Goal: Information Seeking & Learning: Learn about a topic

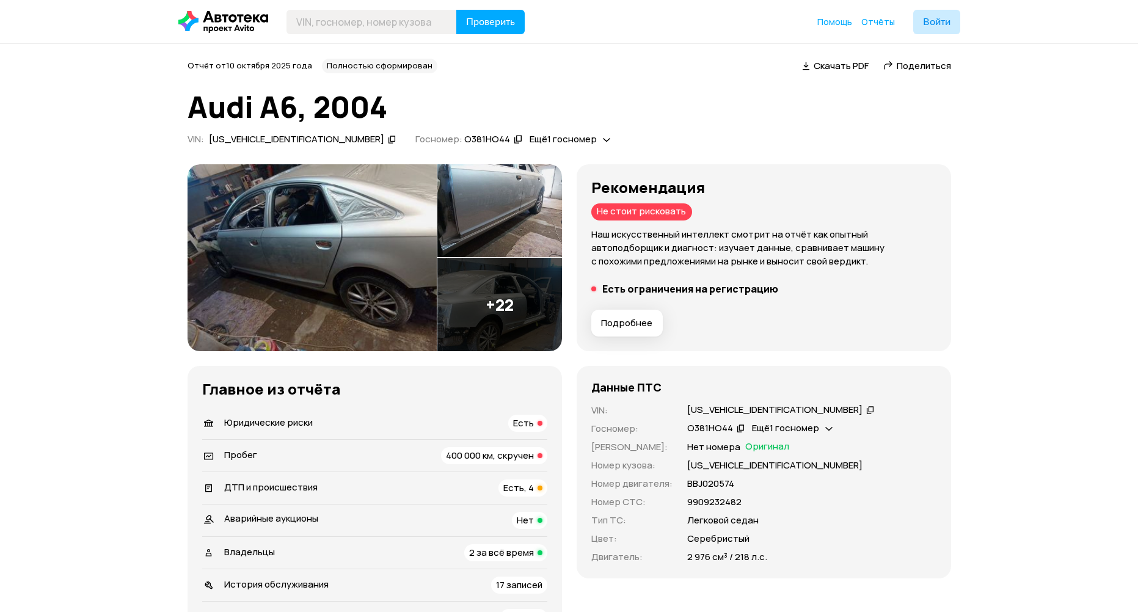
click at [633, 333] on button "Подробнее" at bounding box center [626, 323] width 71 height 27
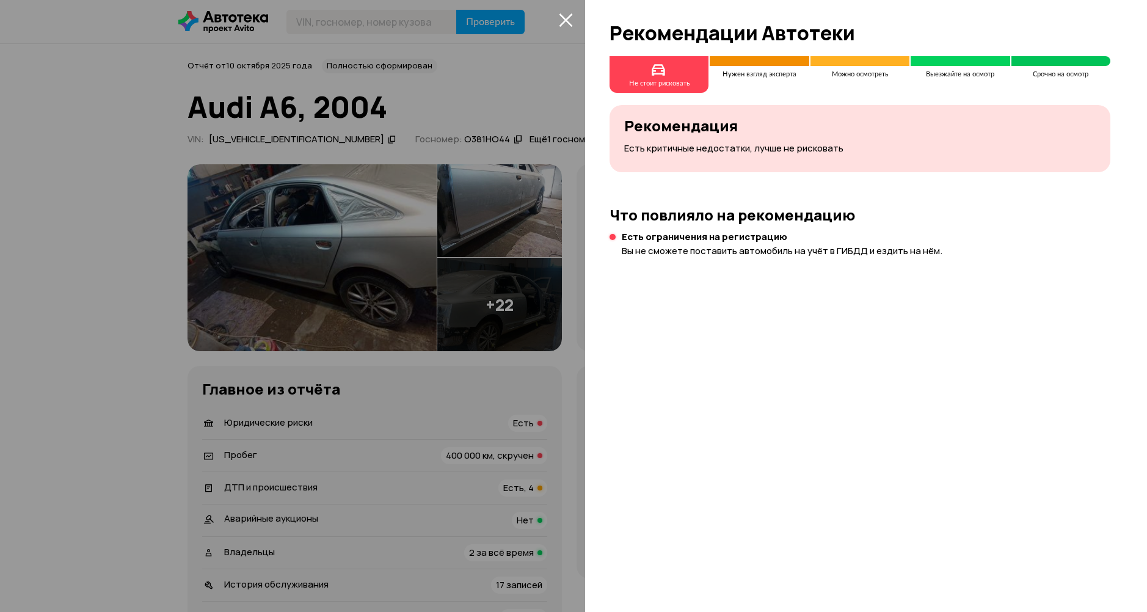
click at [702, 252] on p "Вы не сможете поставить автомобиль на учёт в ГИБДД и ездить на нём." at bounding box center [782, 250] width 321 height 13
click at [468, 272] on div at bounding box center [573, 306] width 1147 height 612
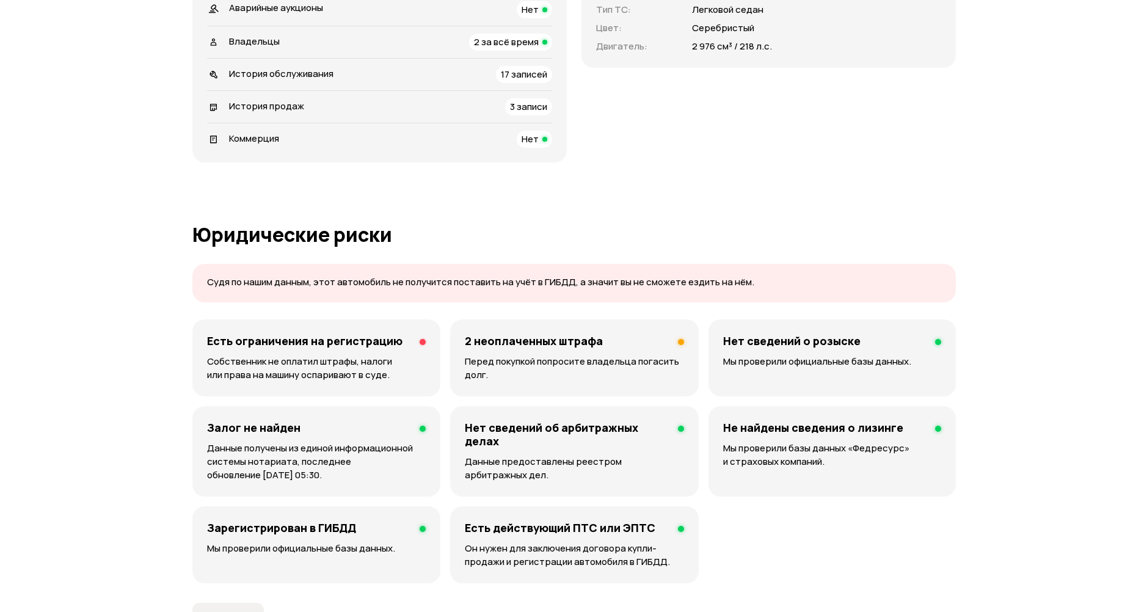
scroll to position [550, 0]
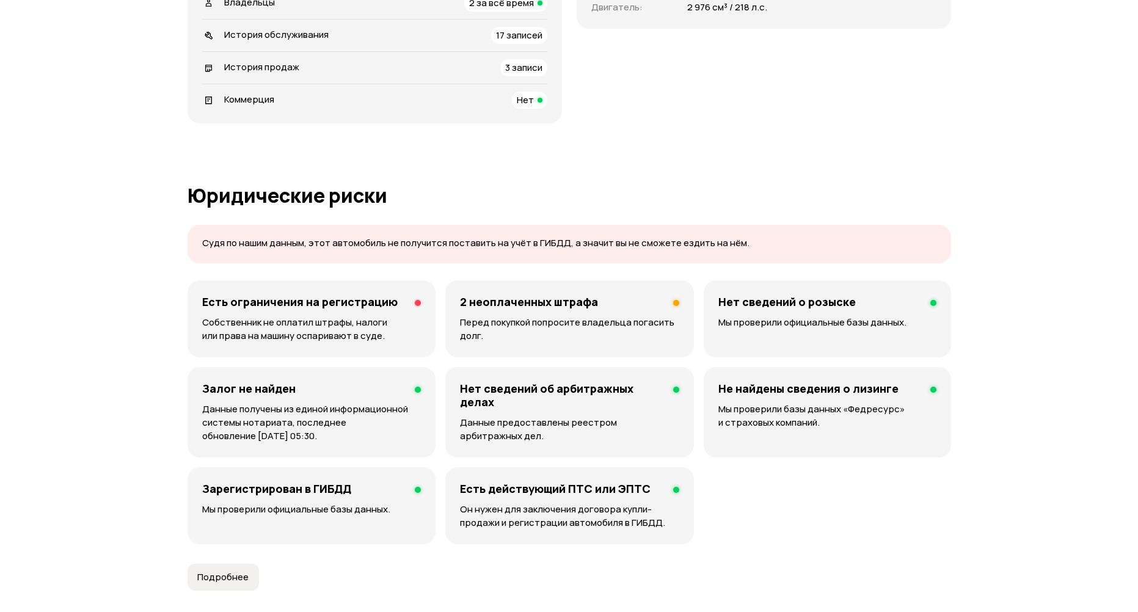
click at [361, 313] on div "Есть ограничения на регистрацию Собственник не оплатил штрафы, налоги или права…" at bounding box center [311, 318] width 249 height 77
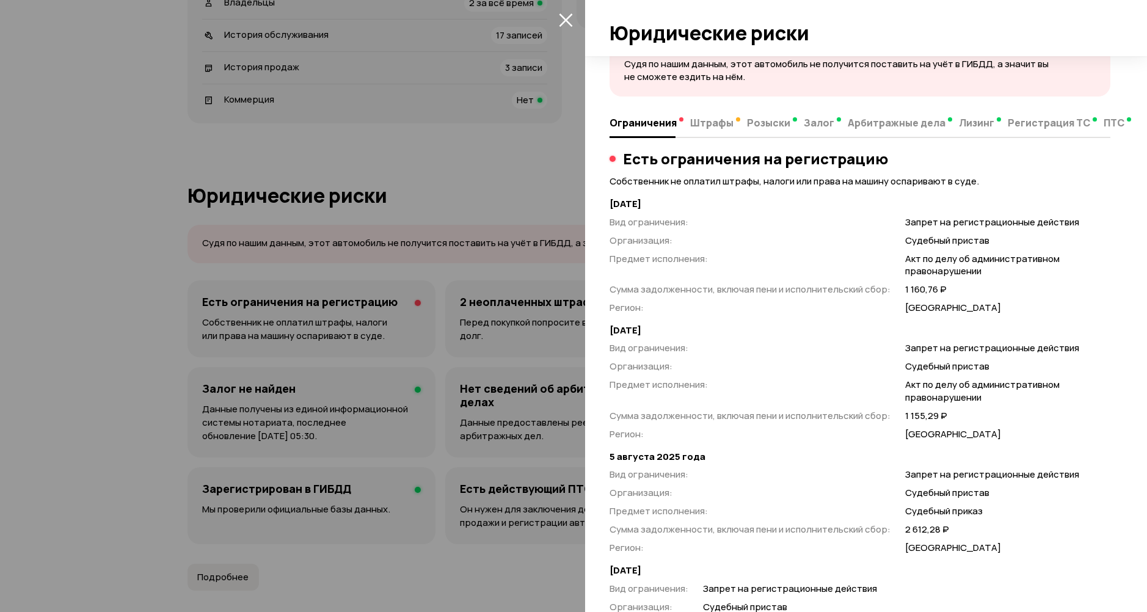
scroll to position [0, 0]
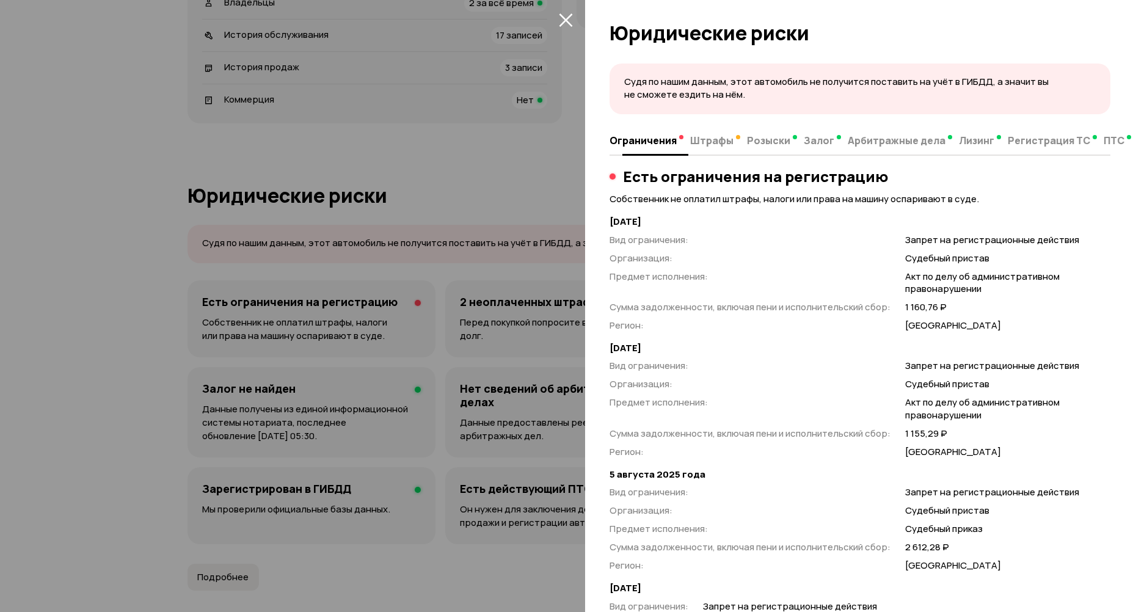
click at [692, 142] on span "Штрафы" at bounding box center [711, 140] width 43 height 12
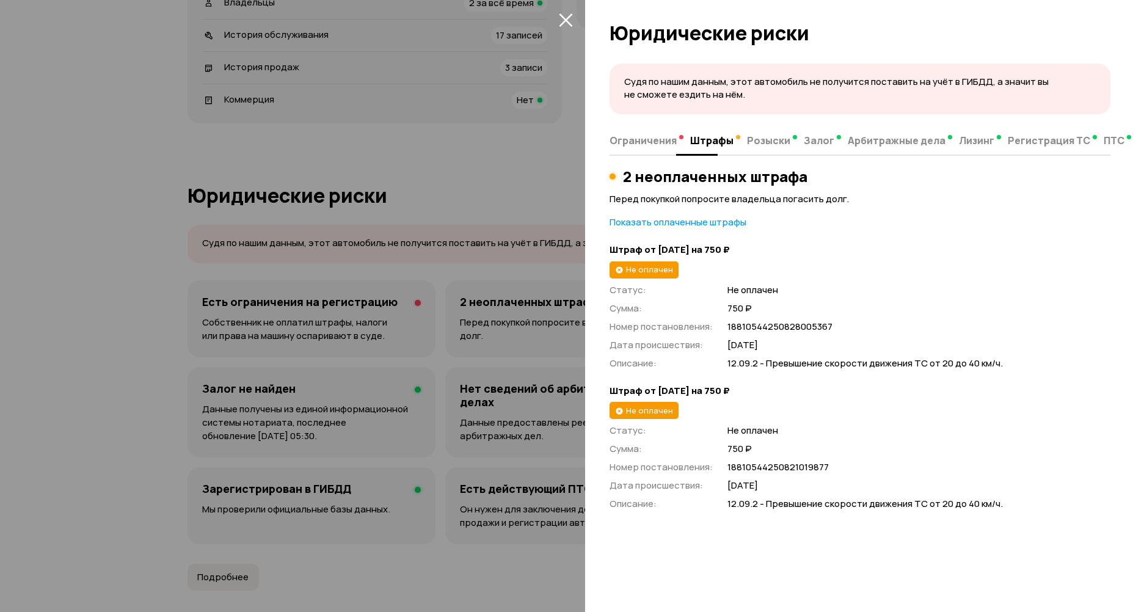
click at [624, 133] on button "Ограничения" at bounding box center [647, 140] width 77 height 24
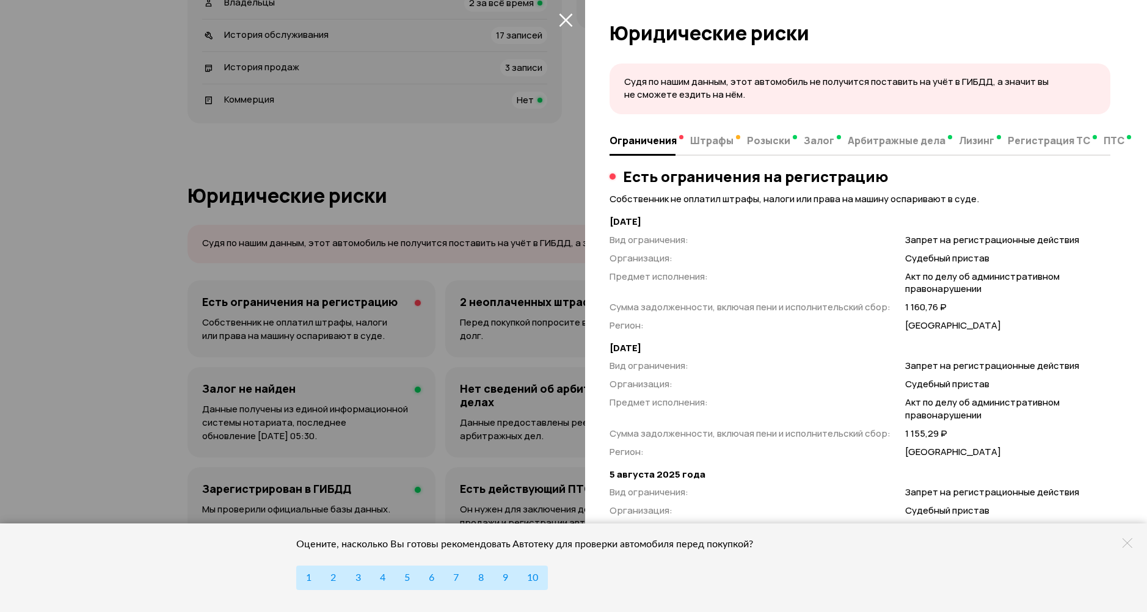
click at [1130, 536] on div "Оцените, насколько Вы готовы рекомендовать Автотеку для проверки автомобиля пер…" at bounding box center [573, 567] width 1147 height 89
click at [1128, 540] on icon at bounding box center [1127, 543] width 10 height 10
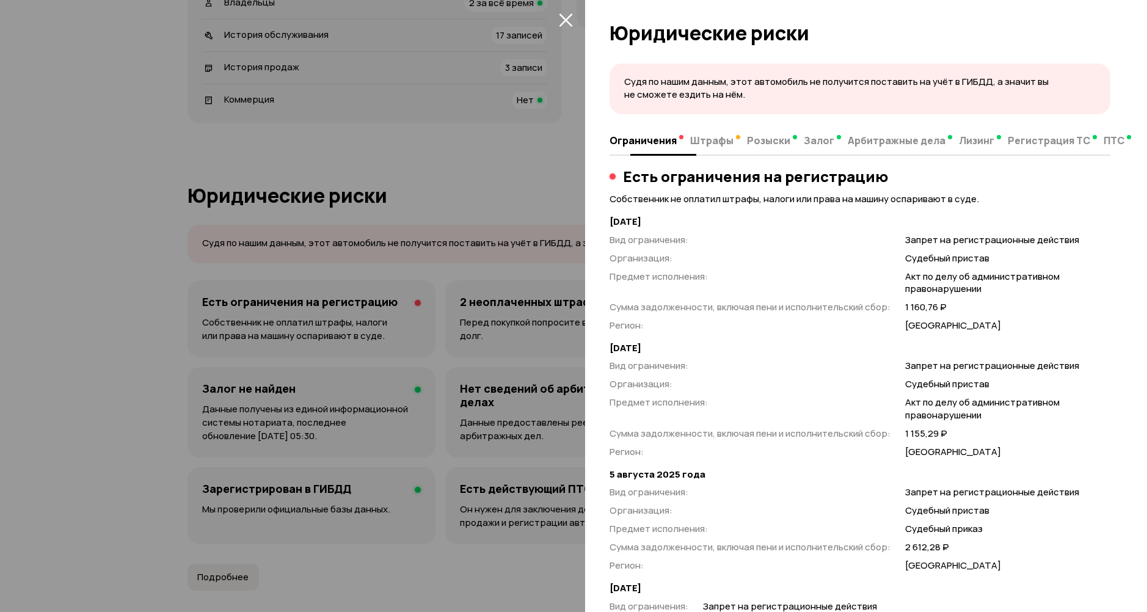
click at [758, 151] on button "Розыски" at bounding box center [771, 140] width 57 height 24
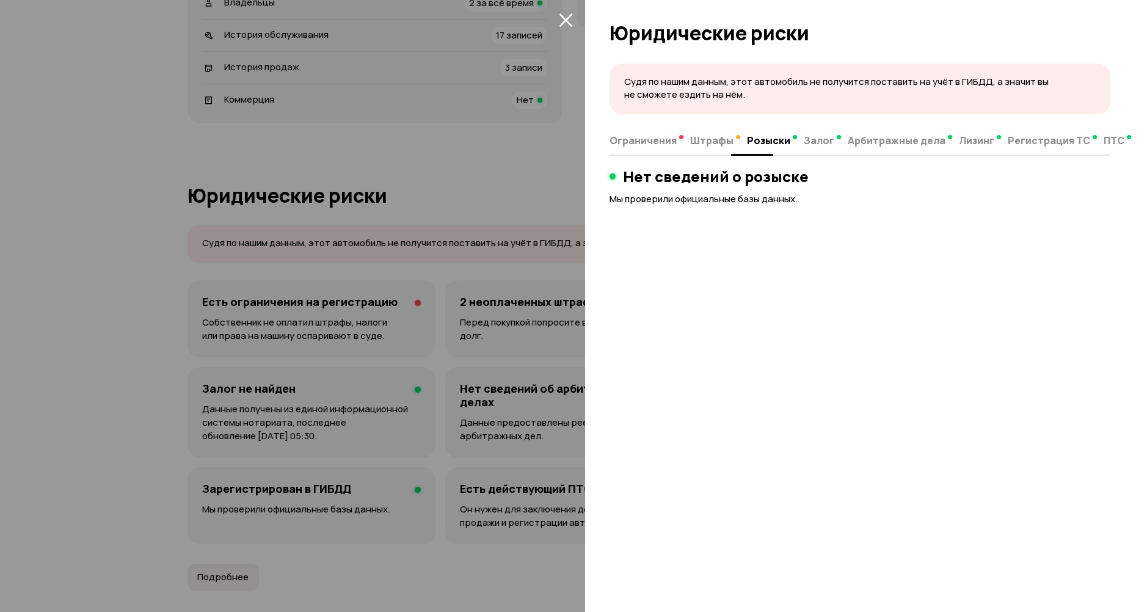
click at [721, 142] on span "Штрафы" at bounding box center [711, 140] width 43 height 12
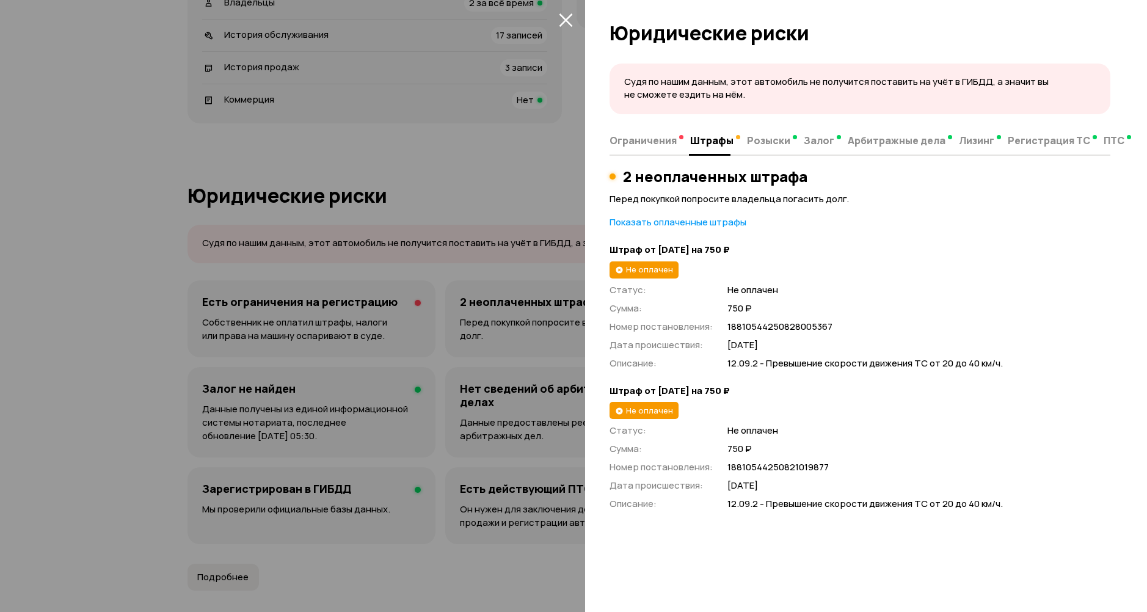
click at [710, 225] on p "Показать оплаченные штрафы" at bounding box center [859, 222] width 501 height 13
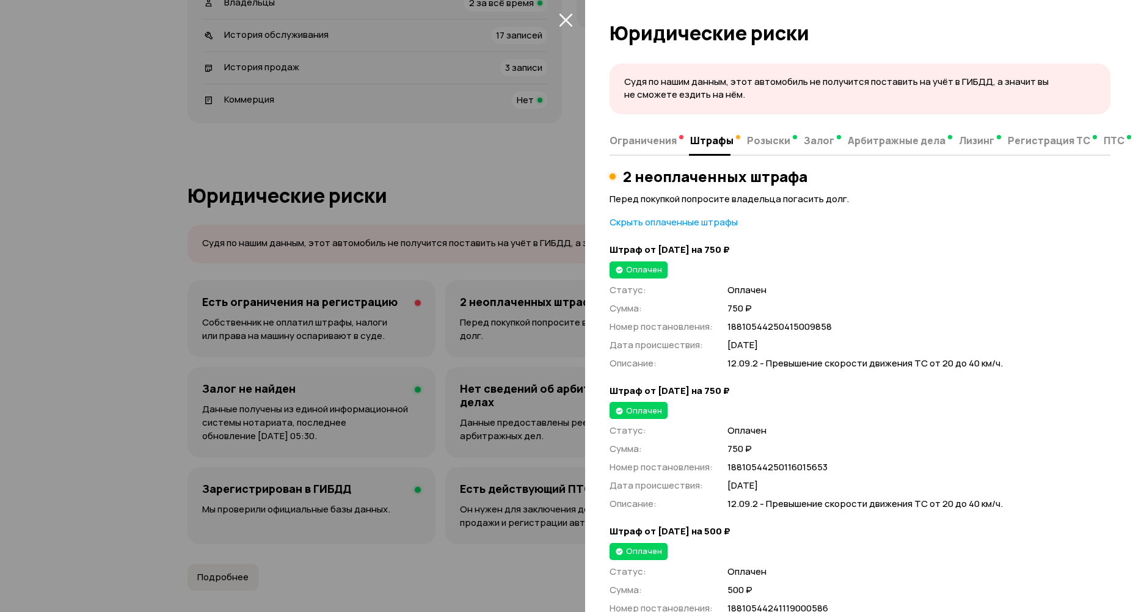
click at [710, 225] on p "Скрыть оплаченные штрафы" at bounding box center [859, 222] width 501 height 13
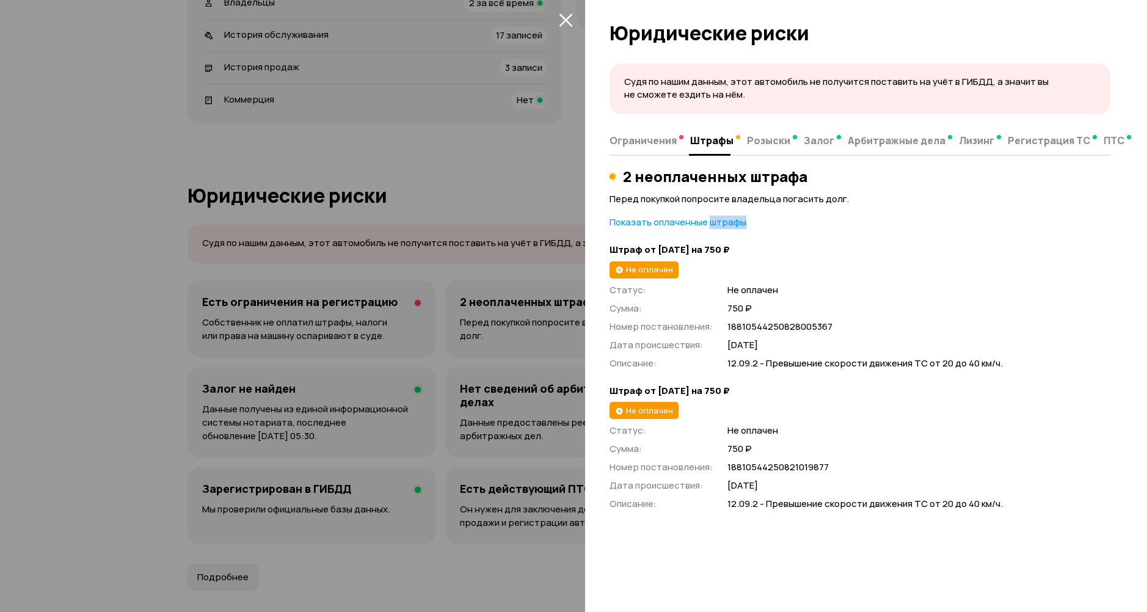
click at [711, 223] on p "Показать оплаченные штрафы" at bounding box center [859, 222] width 501 height 13
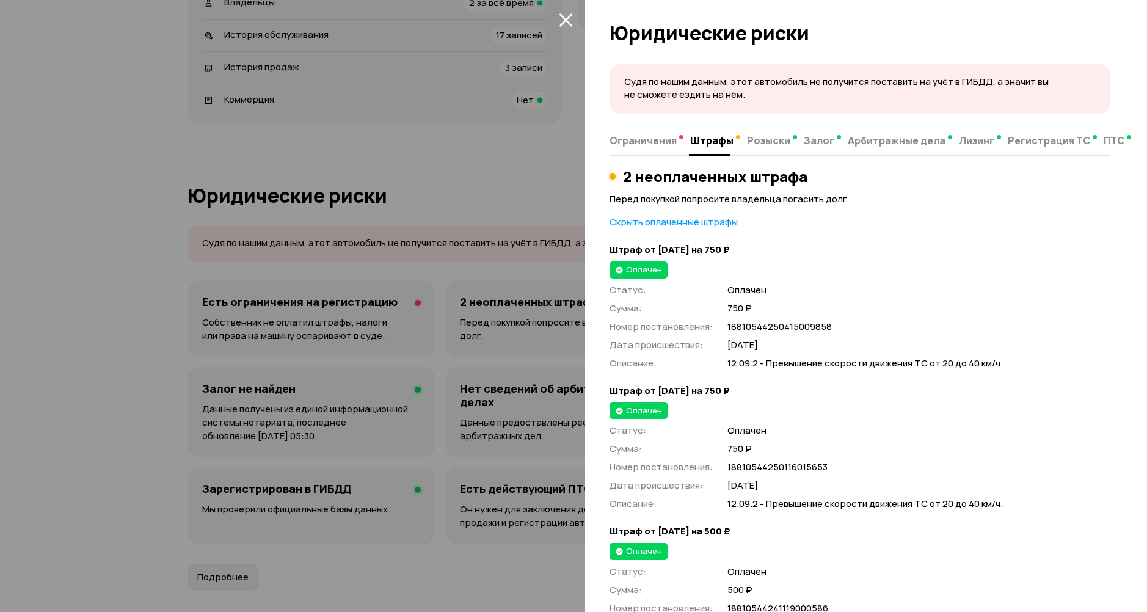
click at [709, 223] on p "Скрыть оплаченные штрафы" at bounding box center [859, 222] width 501 height 13
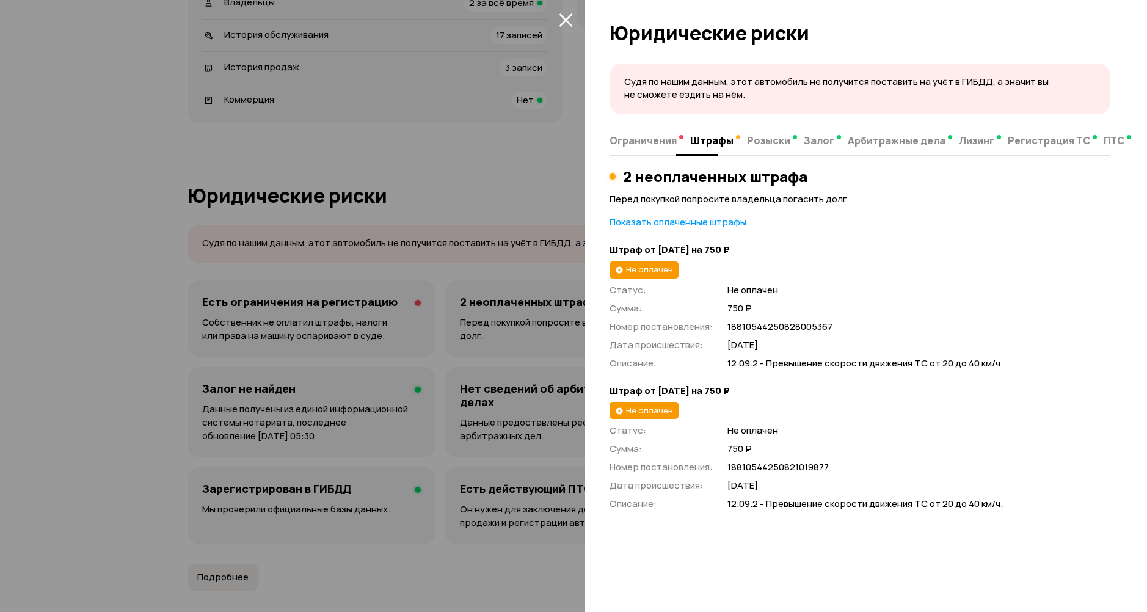
click at [655, 143] on span "Ограничения" at bounding box center [642, 140] width 67 height 12
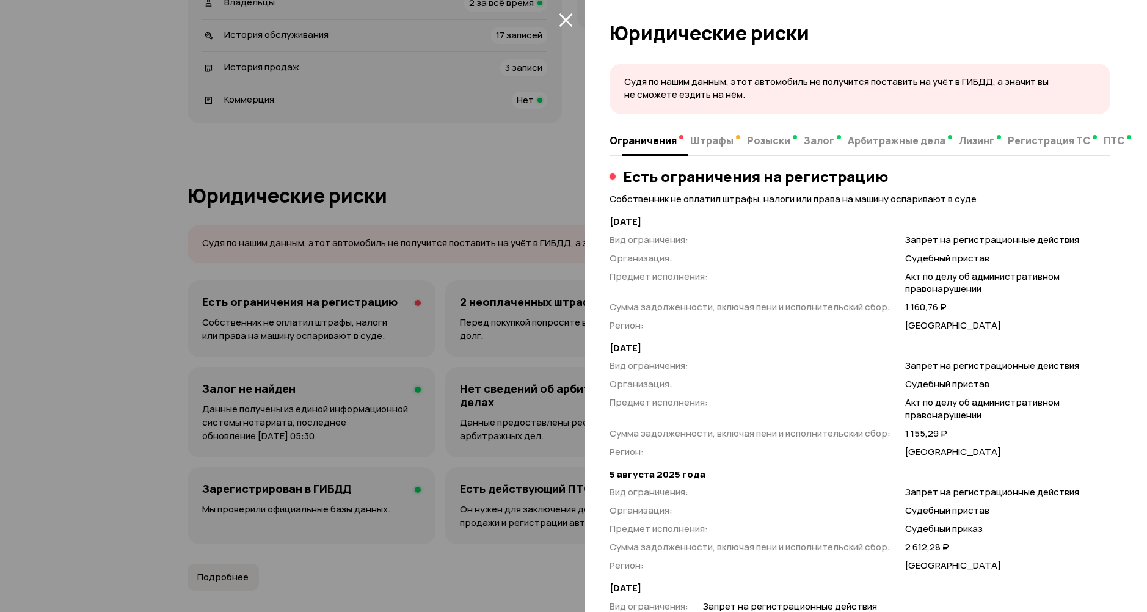
click at [709, 140] on span "Штрафы" at bounding box center [711, 140] width 43 height 12
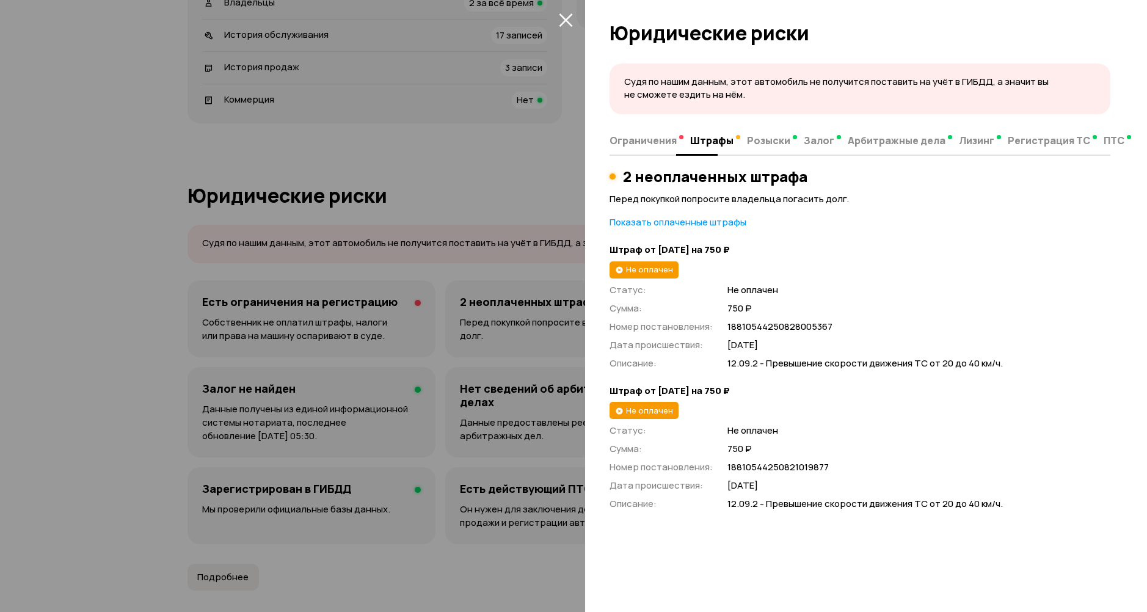
click at [667, 139] on span "Ограничения" at bounding box center [642, 140] width 67 height 12
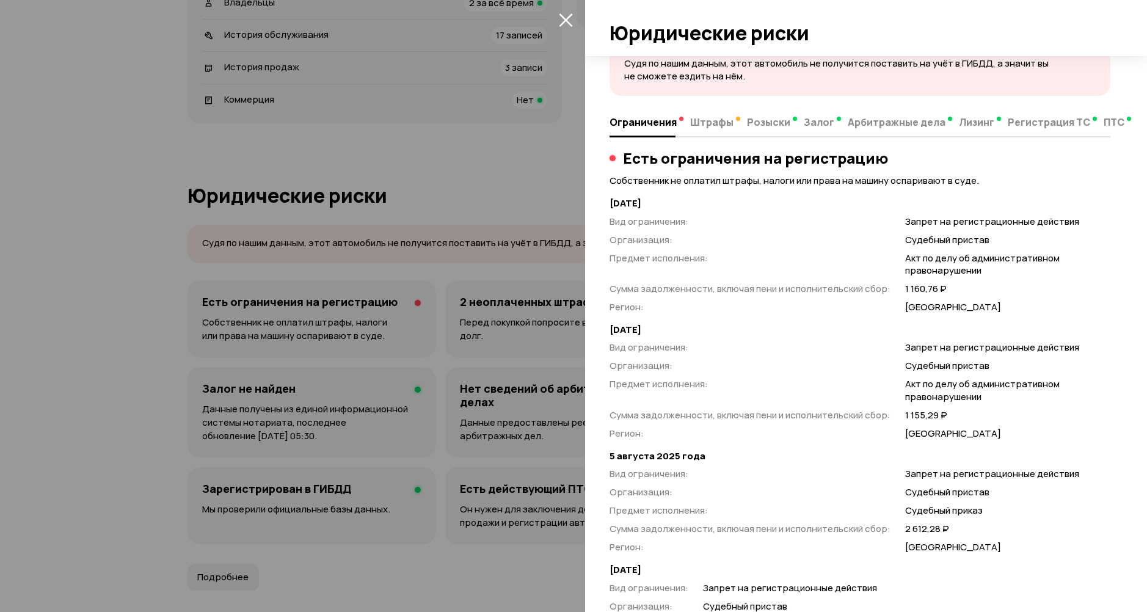
scroll to position [18, 0]
click at [723, 125] on span "Штрафы" at bounding box center [711, 123] width 43 height 12
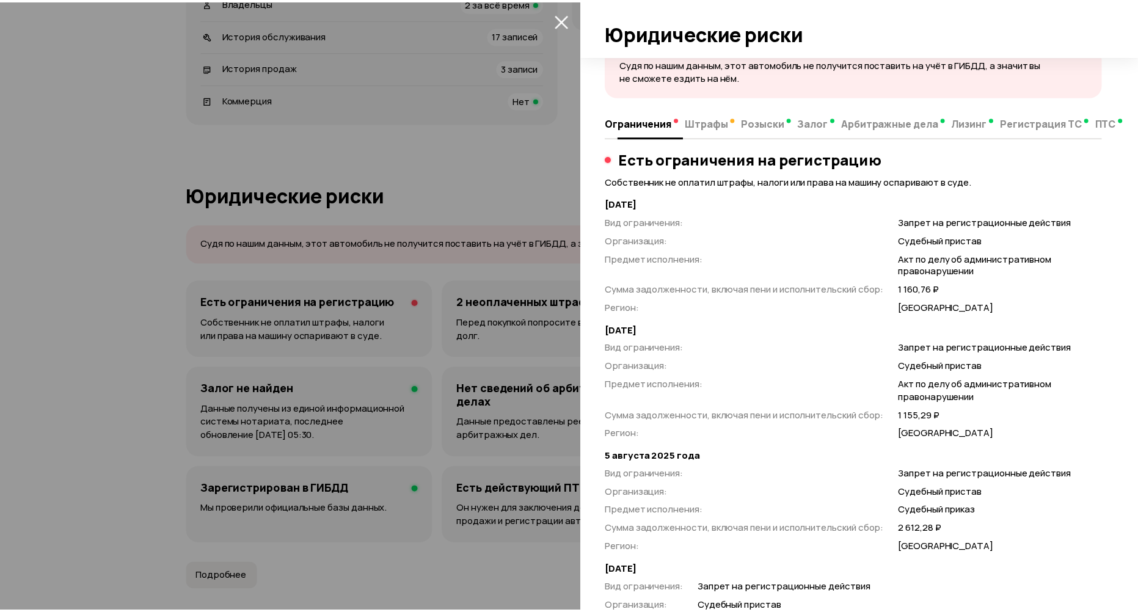
scroll to position [0, 0]
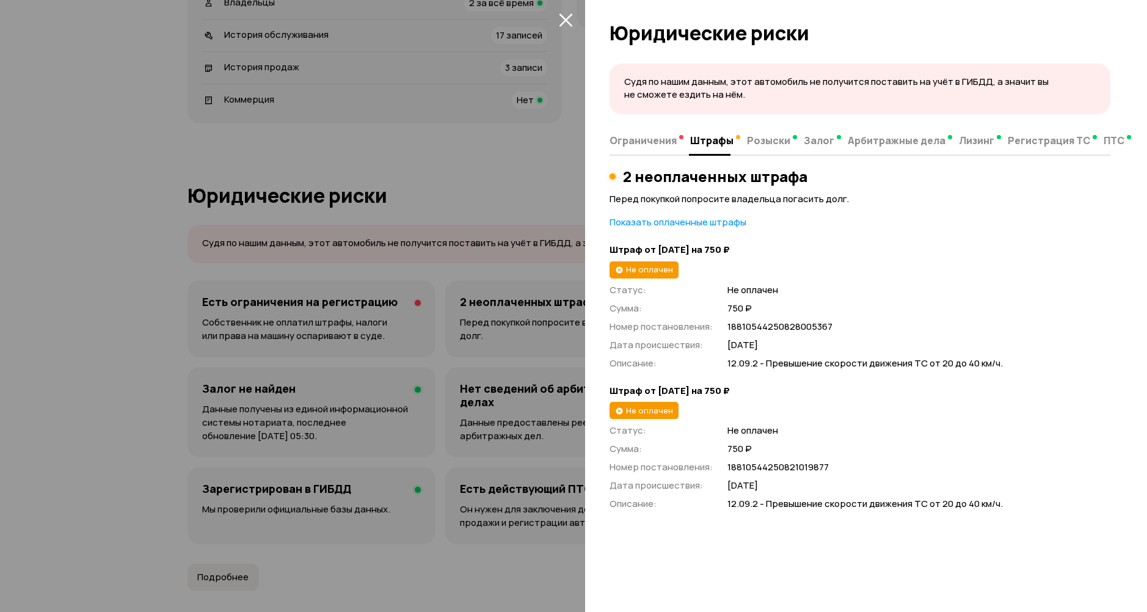
click at [565, 22] on icon "закрыть" at bounding box center [566, 20] width 14 height 14
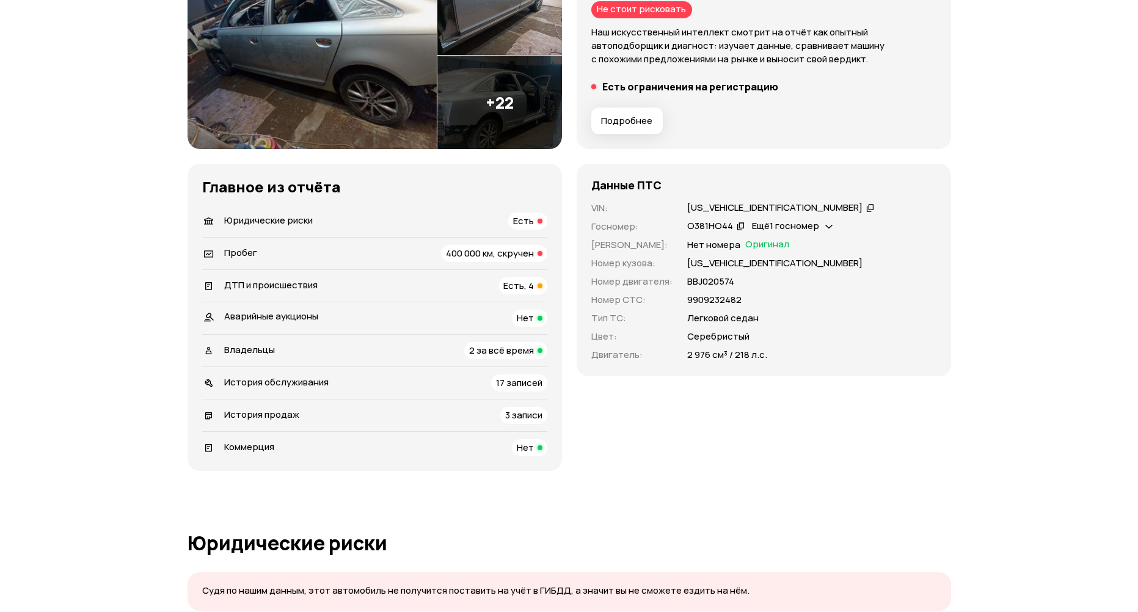
scroll to position [366, 0]
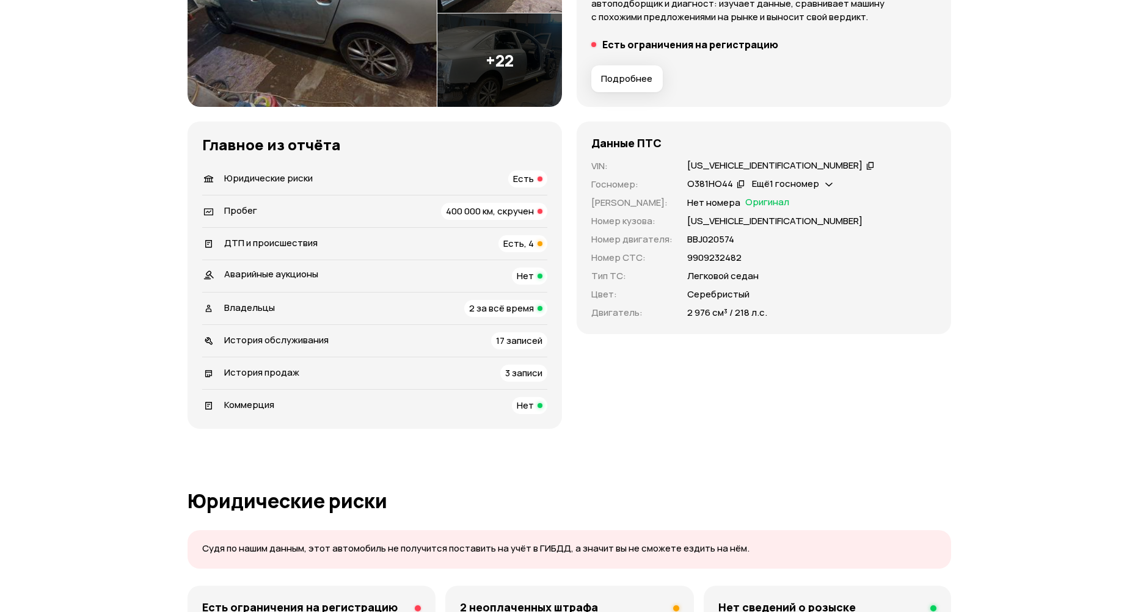
click at [497, 341] on span "17 записей" at bounding box center [519, 340] width 46 height 13
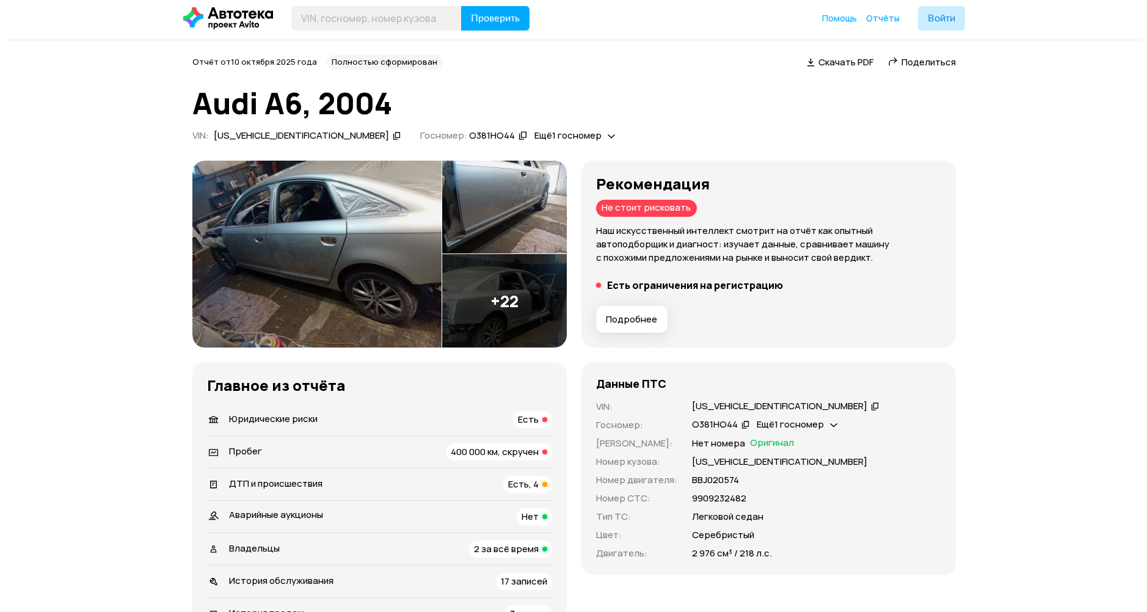
scroll to position [0, 0]
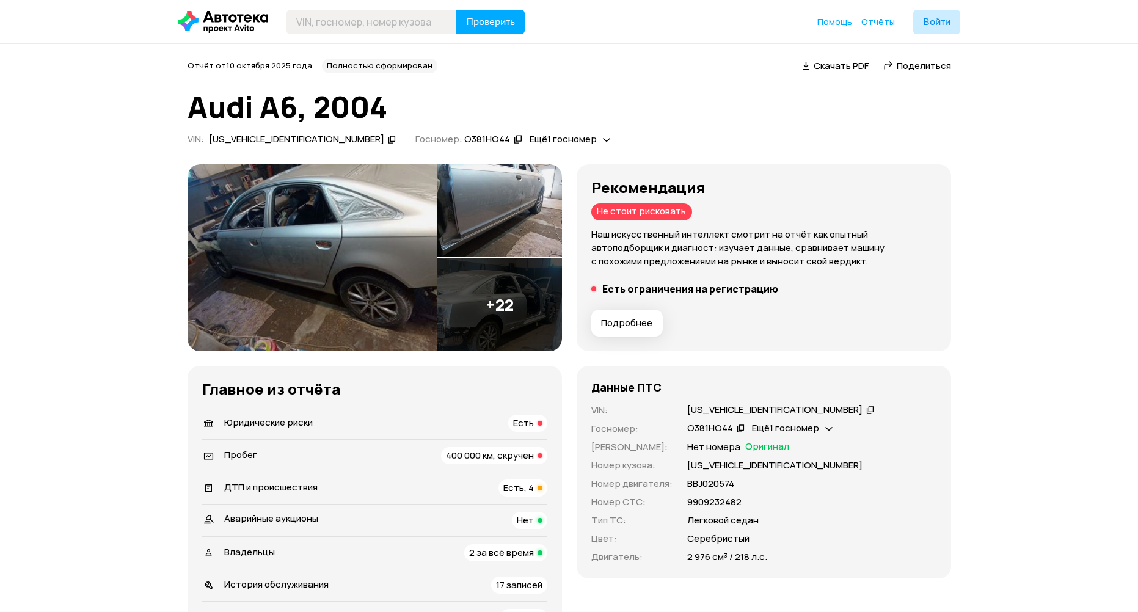
click at [525, 323] on img at bounding box center [499, 304] width 125 height 93
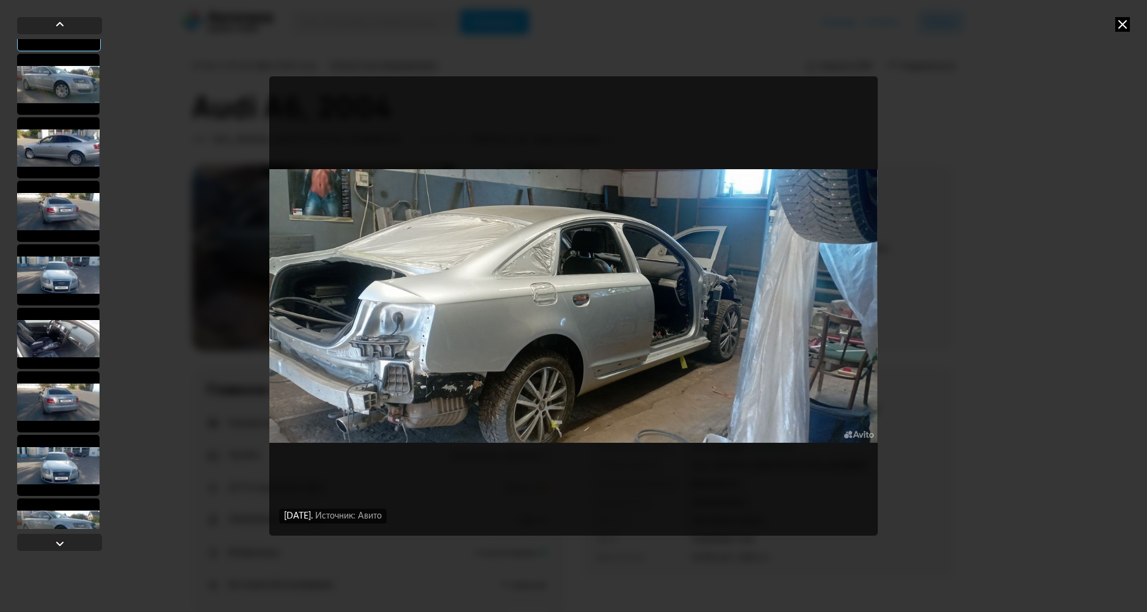
scroll to position [183, 0]
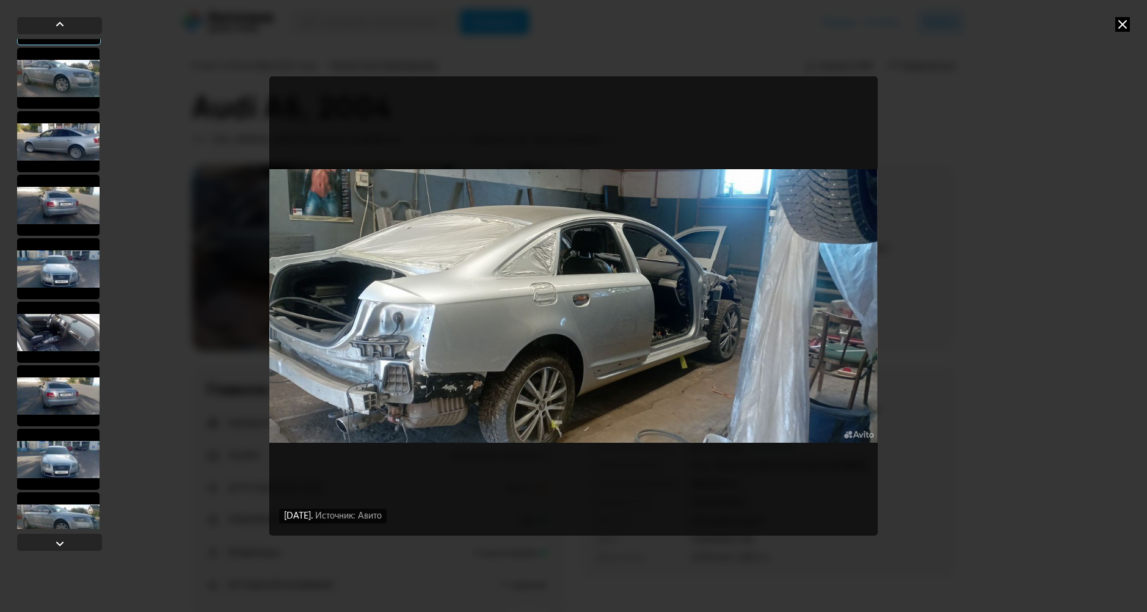
click at [60, 424] on div at bounding box center [58, 395] width 82 height 61
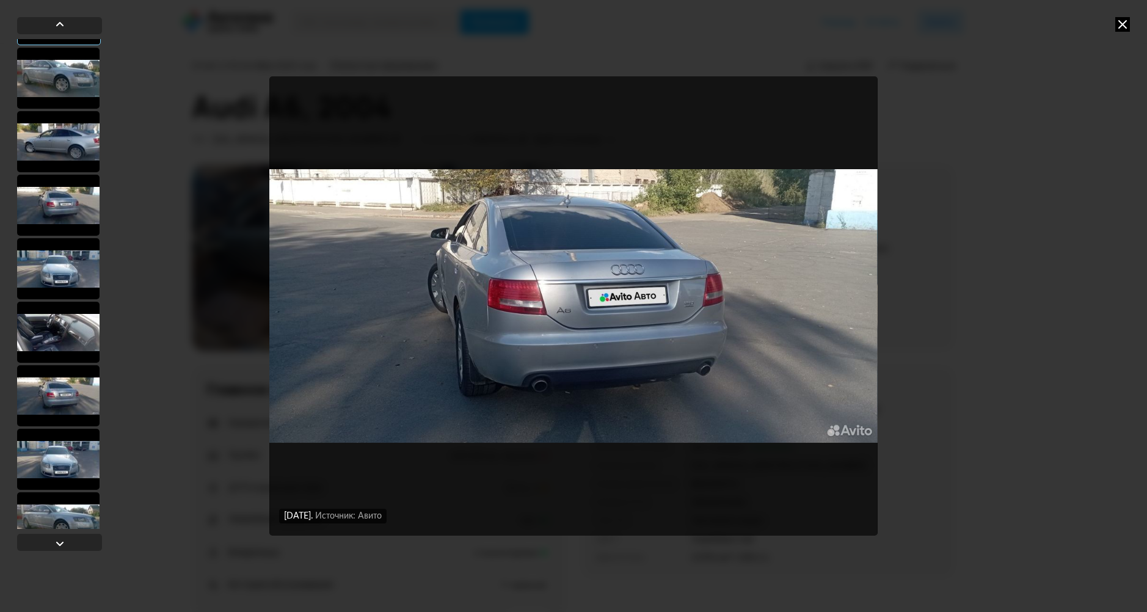
click at [68, 448] on div at bounding box center [58, 459] width 82 height 61
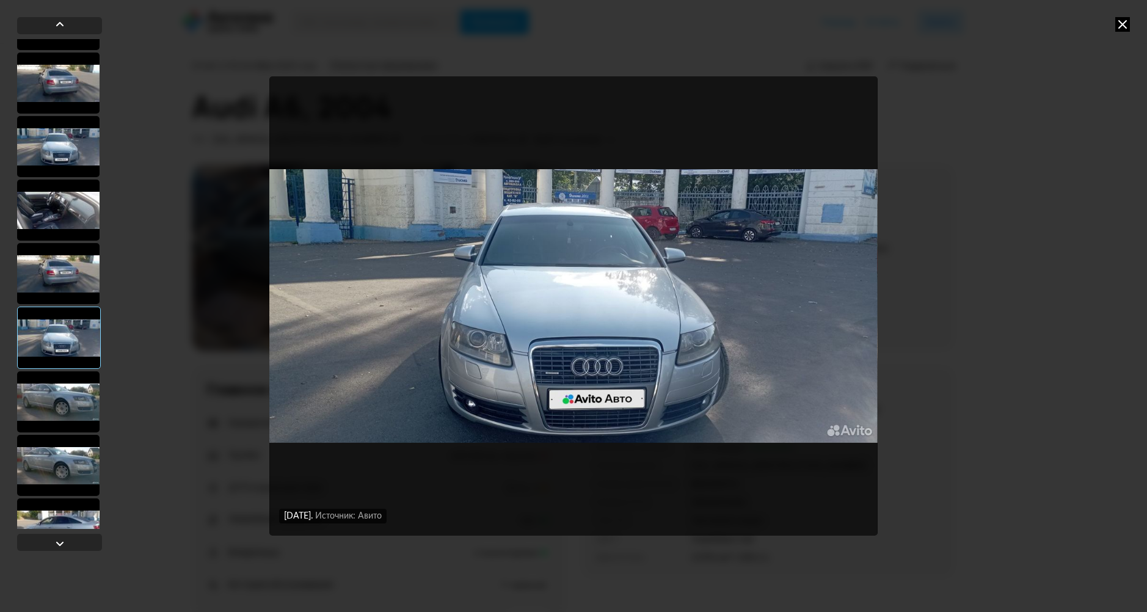
scroll to position [305, 0]
click at [63, 412] on div at bounding box center [58, 400] width 82 height 61
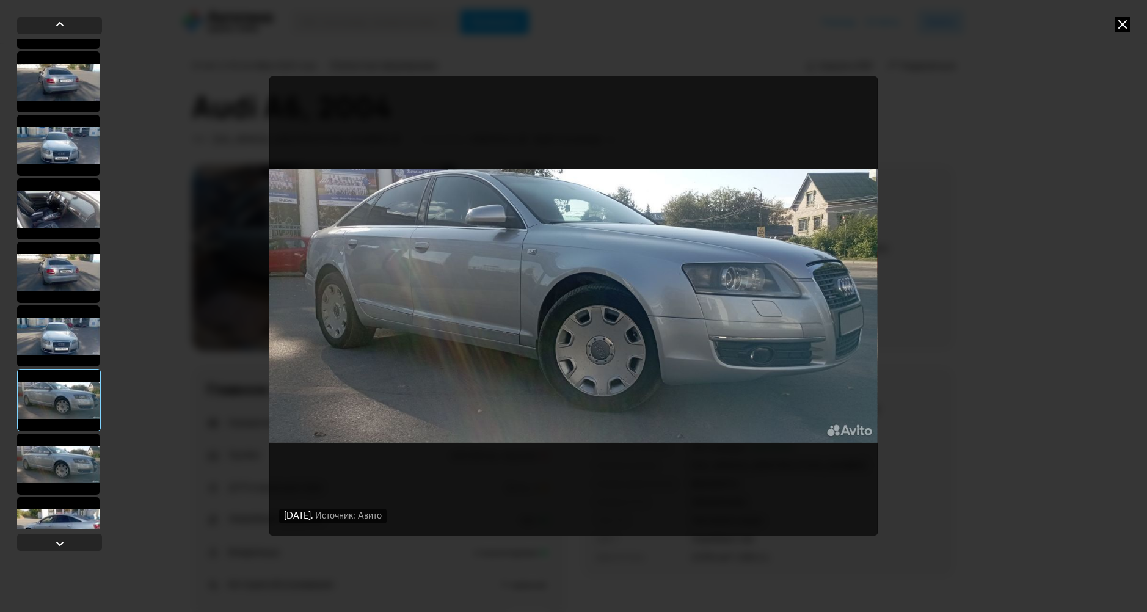
click at [84, 454] on div at bounding box center [58, 464] width 82 height 61
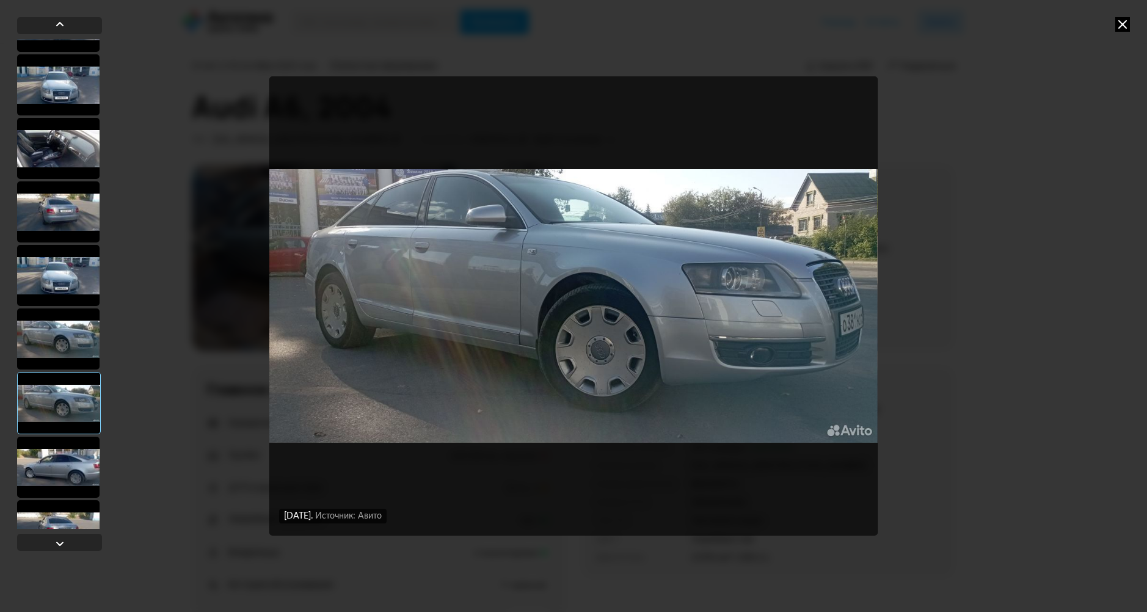
scroll to position [366, 0]
click at [81, 453] on div at bounding box center [58, 466] width 82 height 61
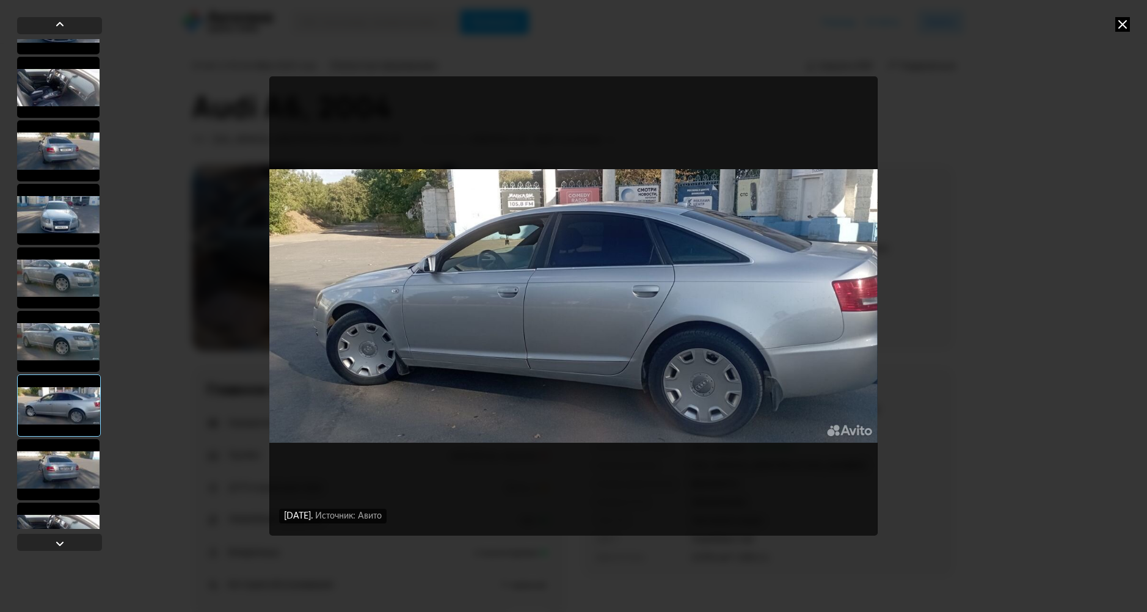
scroll to position [427, 0]
click at [82, 457] on div at bounding box center [58, 468] width 82 height 61
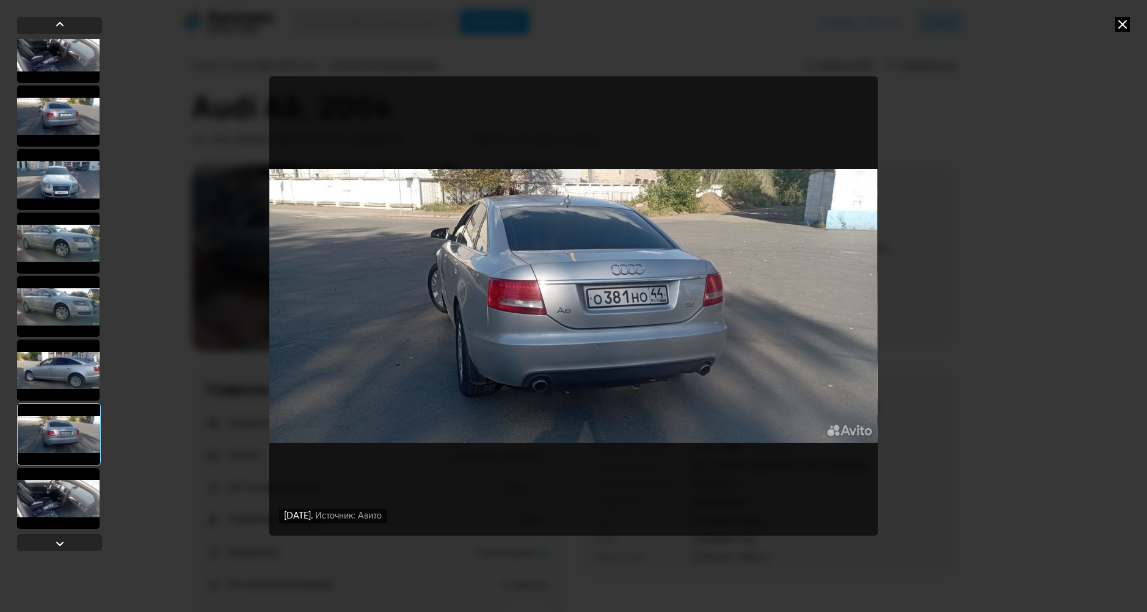
scroll to position [489, 0]
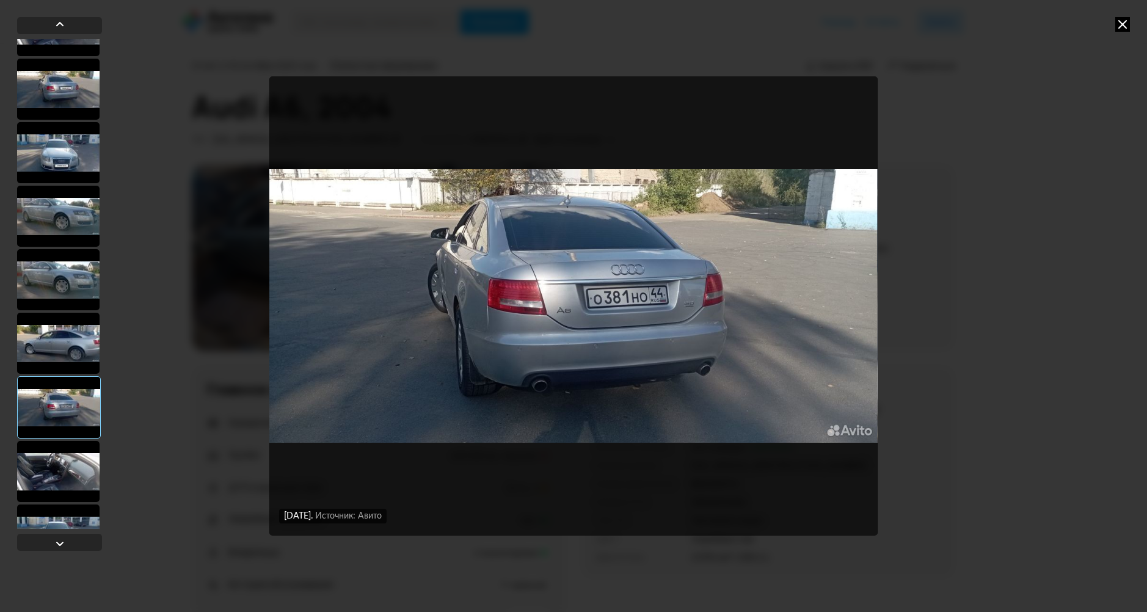
click at [78, 455] on div at bounding box center [58, 471] width 82 height 61
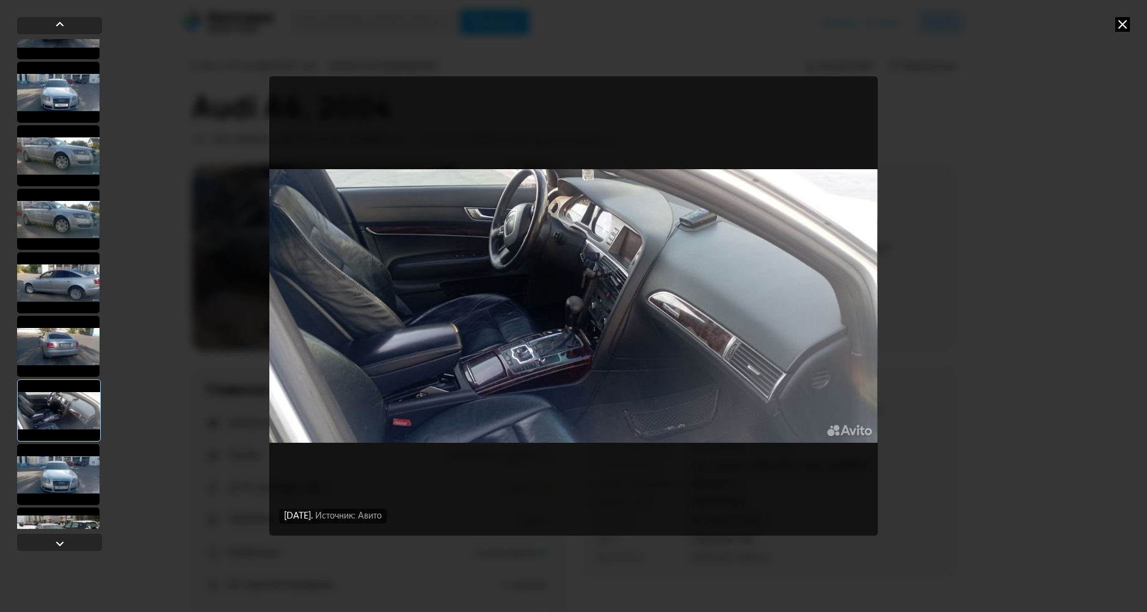
scroll to position [550, 0]
click at [76, 476] on div at bounding box center [58, 473] width 82 height 61
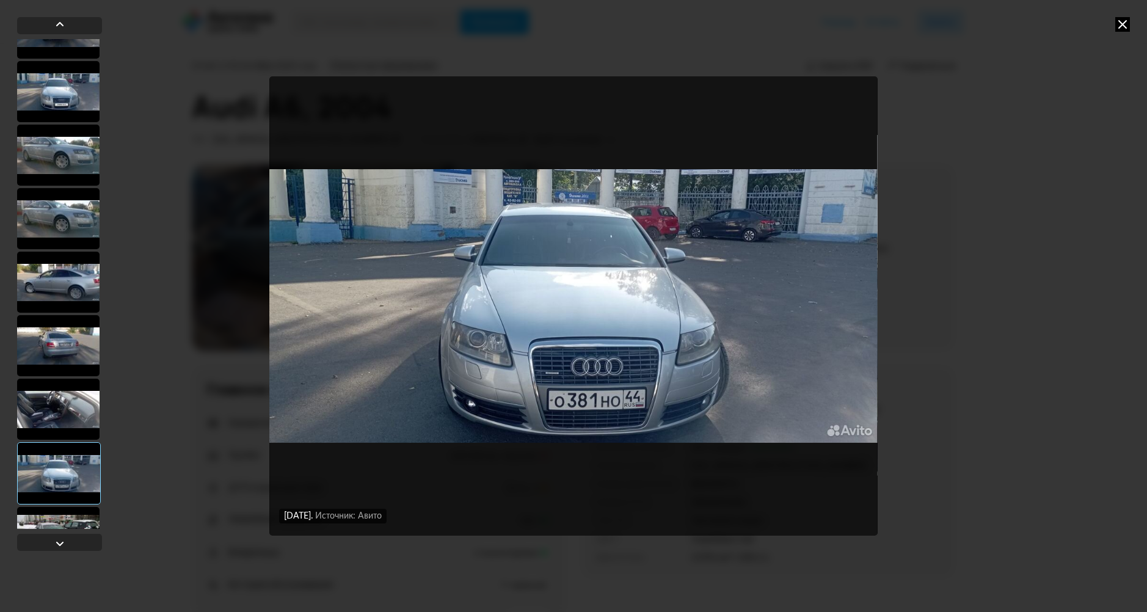
scroll to position [611, 0]
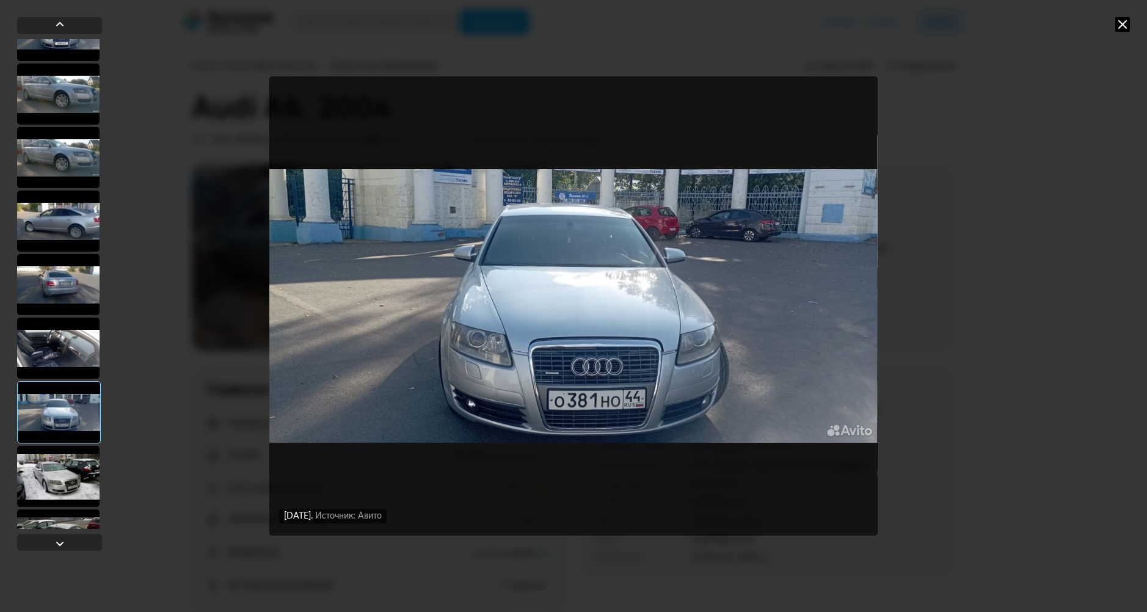
click at [75, 471] on div at bounding box center [58, 476] width 82 height 61
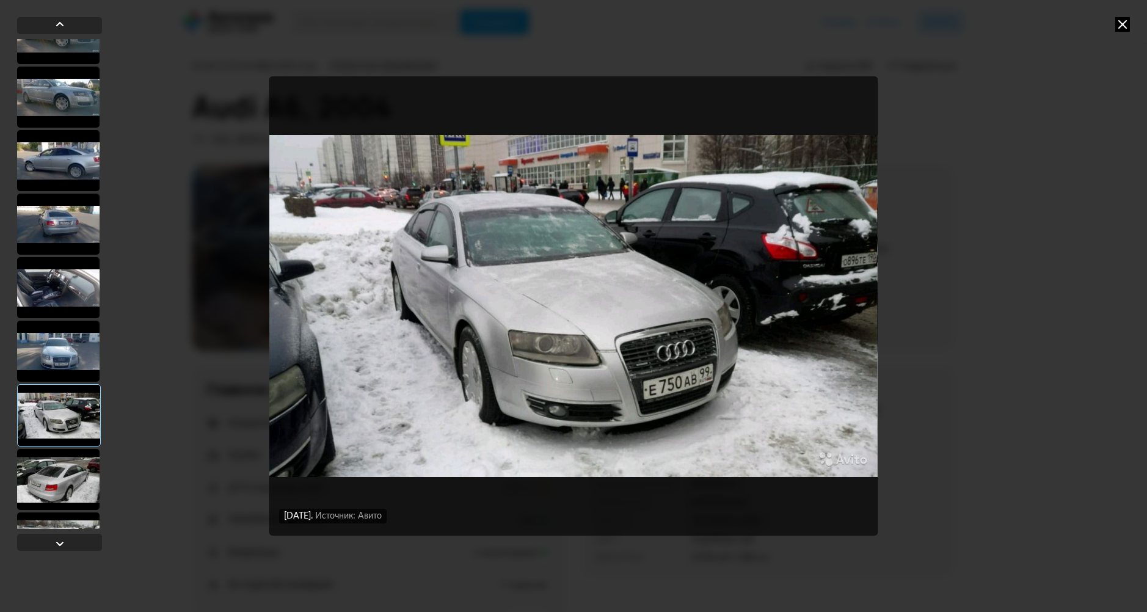
scroll to position [672, 0]
click at [78, 471] on div at bounding box center [58, 478] width 82 height 61
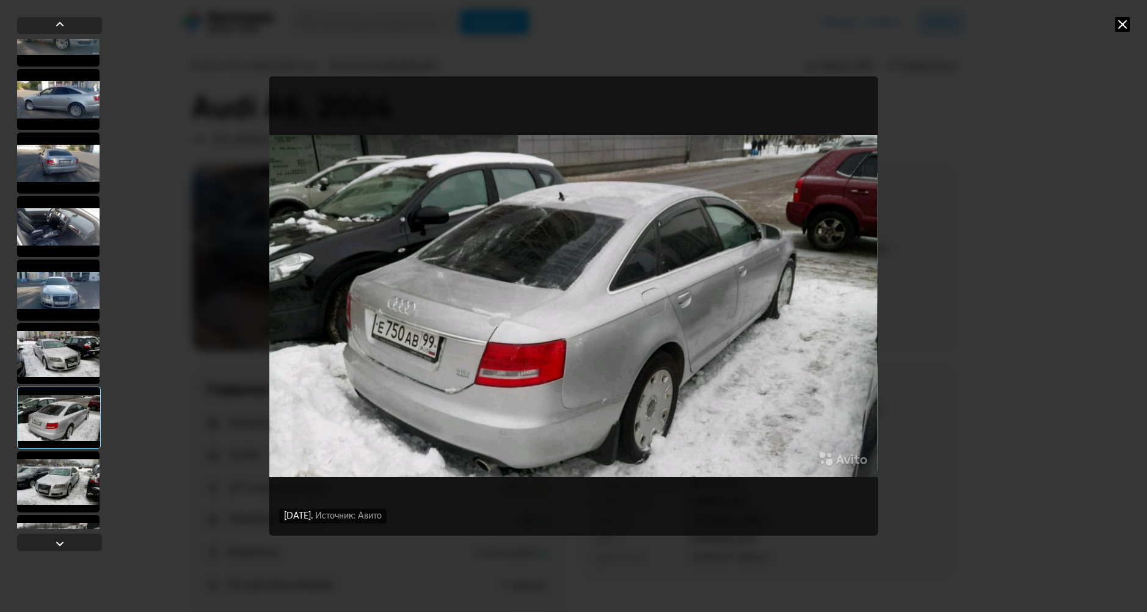
scroll to position [733, 0]
click at [79, 472] on div at bounding box center [58, 481] width 82 height 61
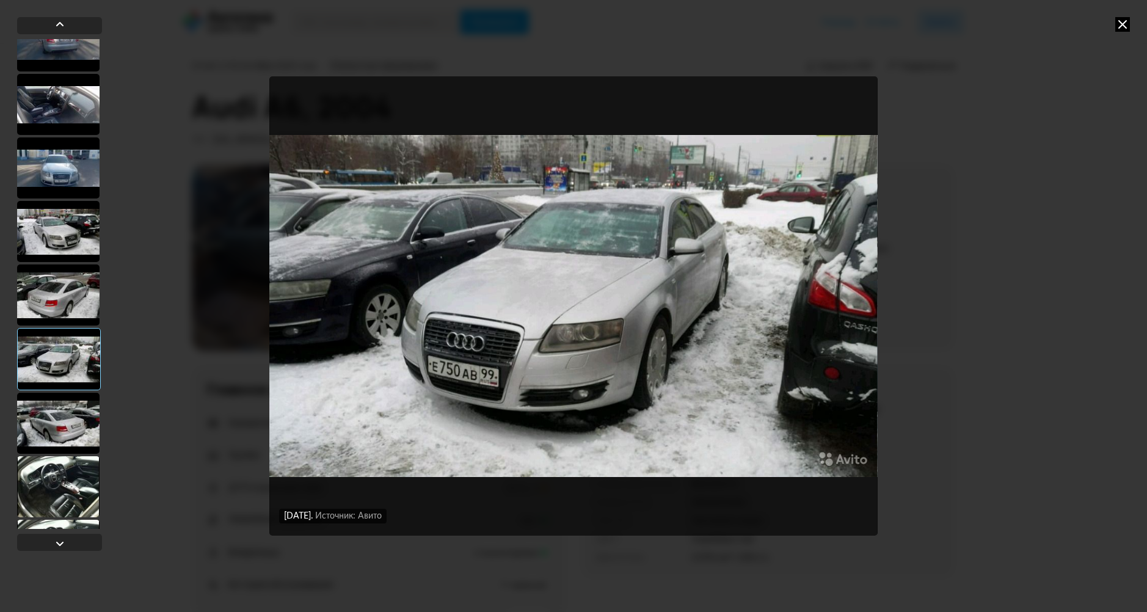
scroll to position [855, 0]
click at [78, 445] on div at bounding box center [58, 422] width 82 height 61
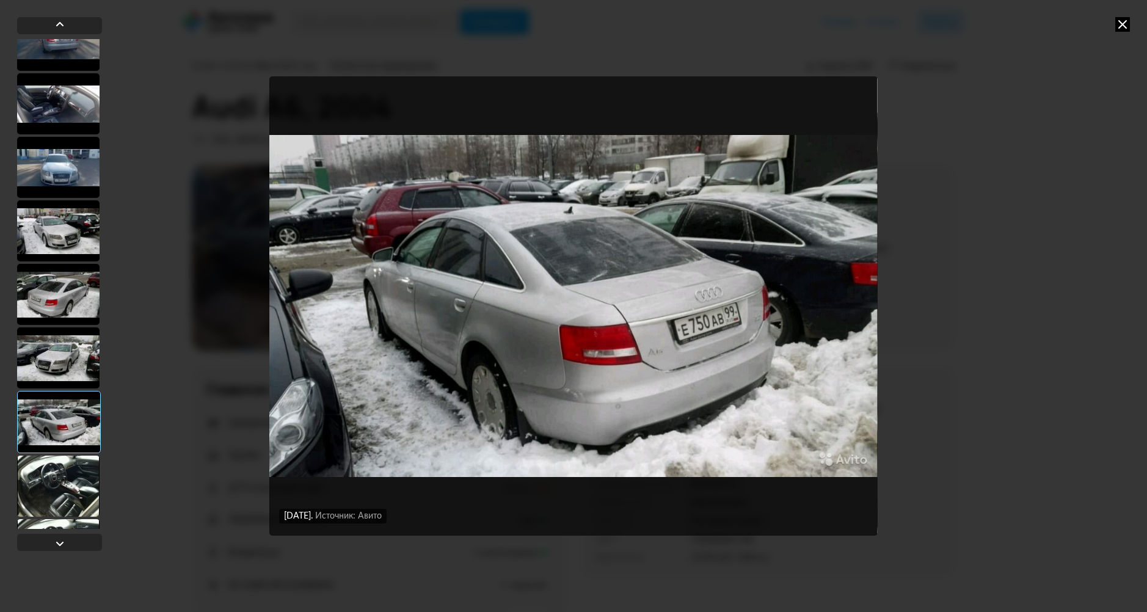
click at [73, 452] on div at bounding box center [59, 422] width 84 height 62
click at [73, 456] on div at bounding box center [58, 486] width 82 height 61
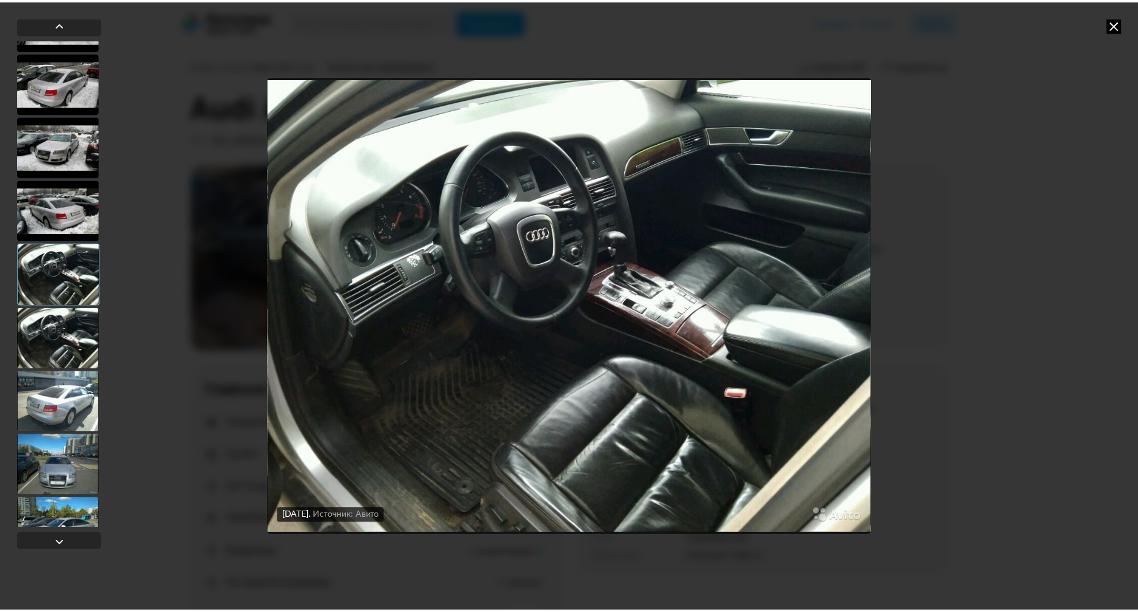
scroll to position [1099, 0]
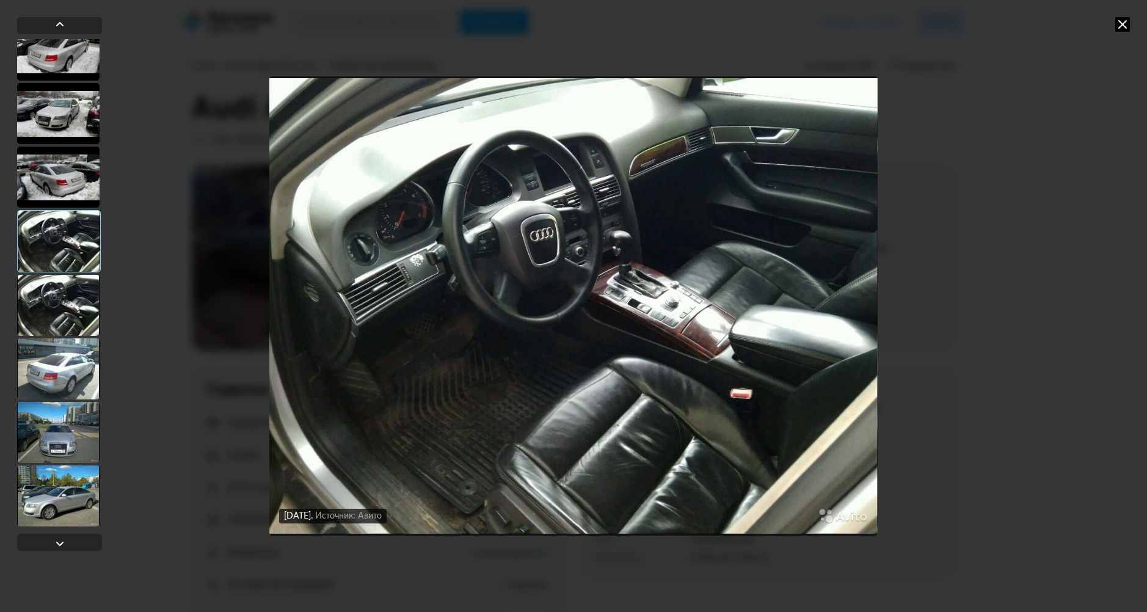
click at [1122, 21] on icon at bounding box center [1122, 24] width 15 height 15
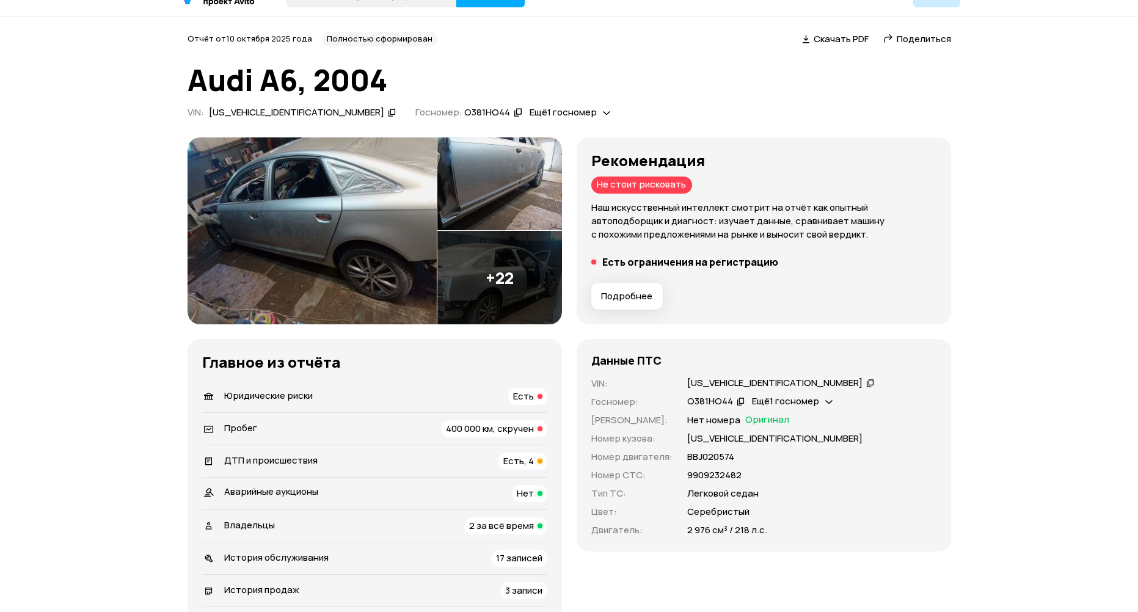
scroll to position [0, 0]
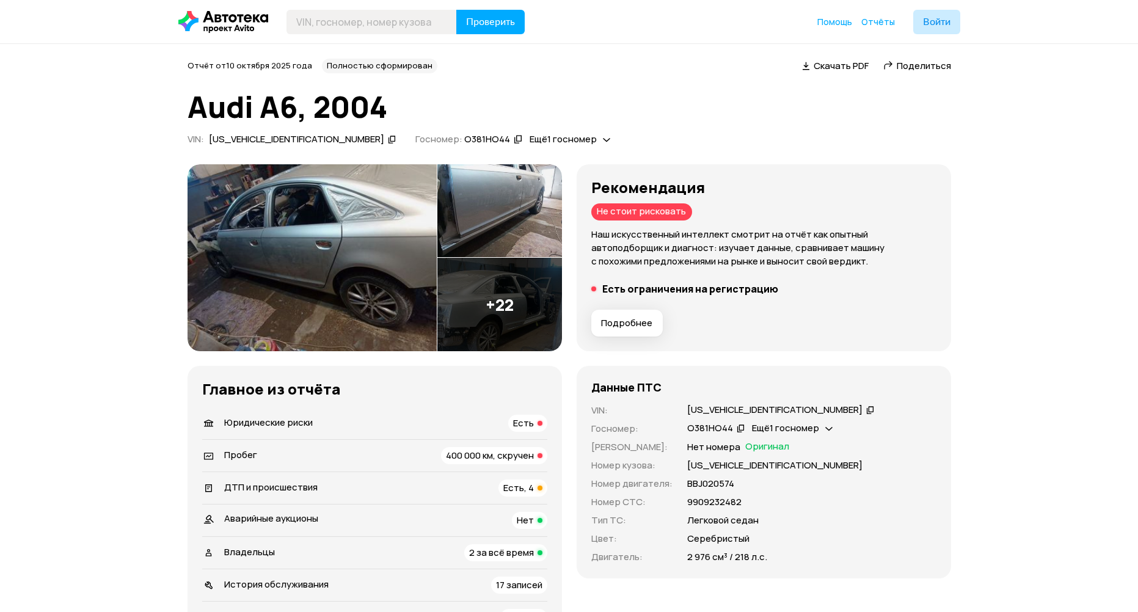
click at [214, 25] on icon at bounding box center [223, 22] width 90 height 22
